Goal: Find specific page/section: Find specific page/section

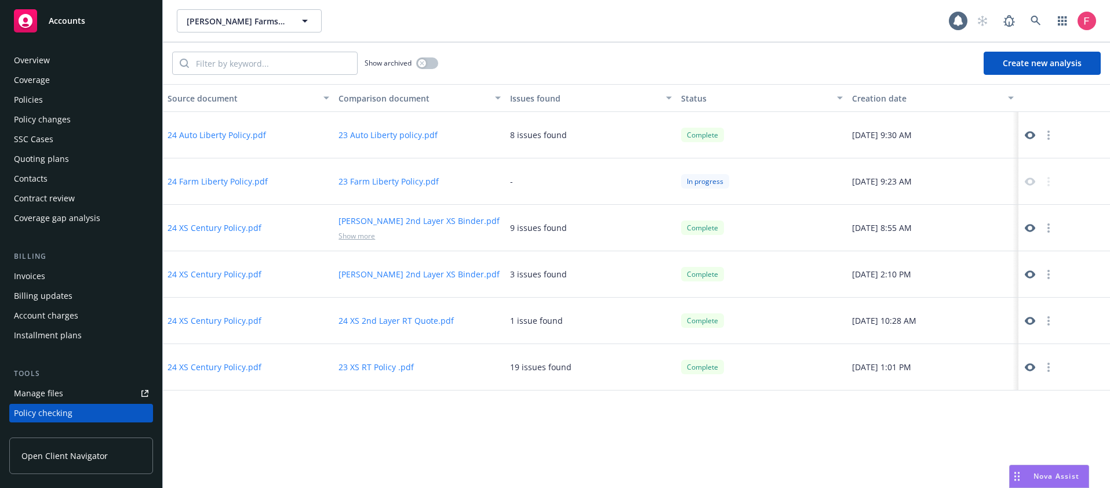
scroll to position [151, 0]
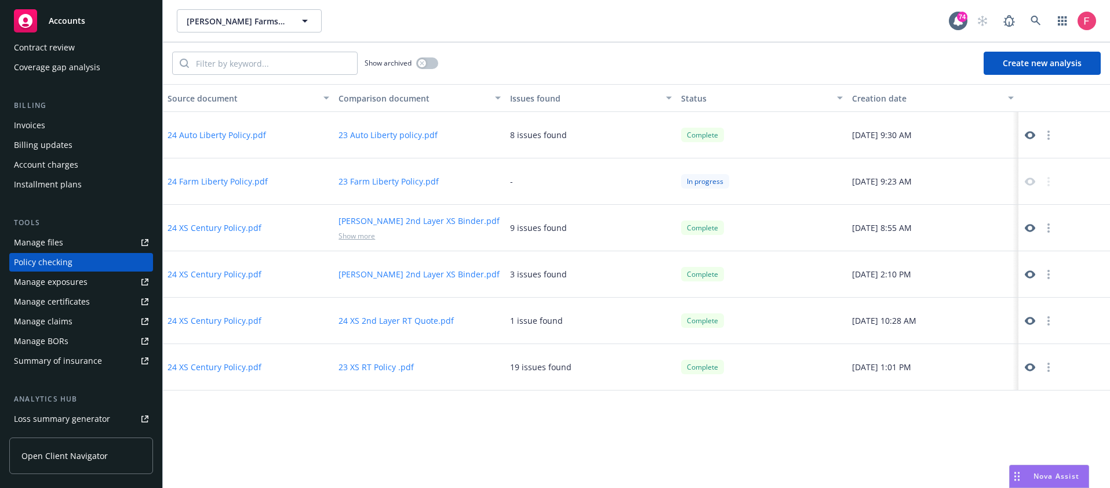
click at [246, 185] on button "24 Farm Liberty Policy.pdf" at bounding box center [218, 181] width 100 height 12
click at [369, 179] on button "23 Farm Liberty Policy.pdf" at bounding box center [389, 181] width 100 height 12
click at [1029, 23] on link at bounding box center [1036, 20] width 23 height 23
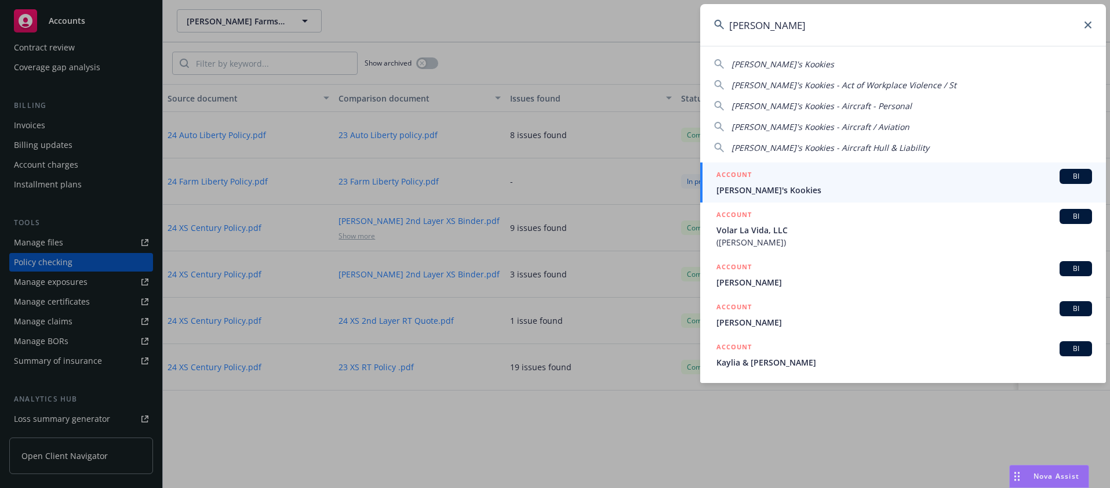
type input "[PERSON_NAME]"
click at [827, 186] on span "[PERSON_NAME]'s Kookies" at bounding box center [905, 190] width 376 height 12
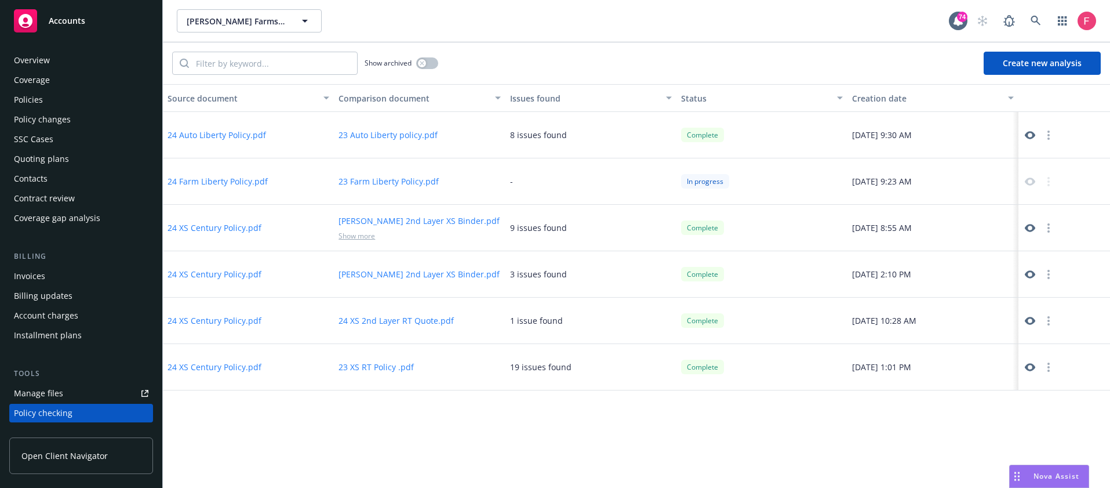
click at [46, 57] on div "Overview" at bounding box center [32, 60] width 36 height 19
